Goal: Find specific page/section

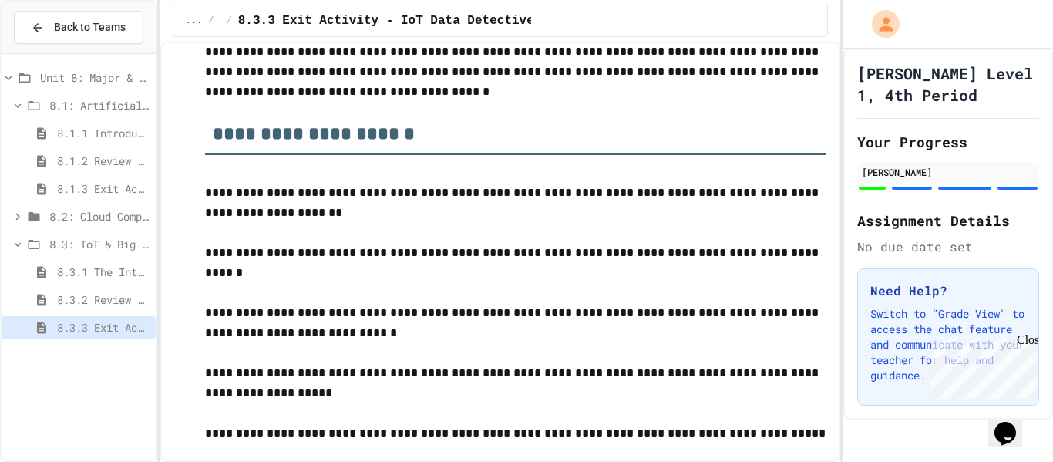
scroll to position [326, 0]
